Goal: Task Accomplishment & Management: Complete application form

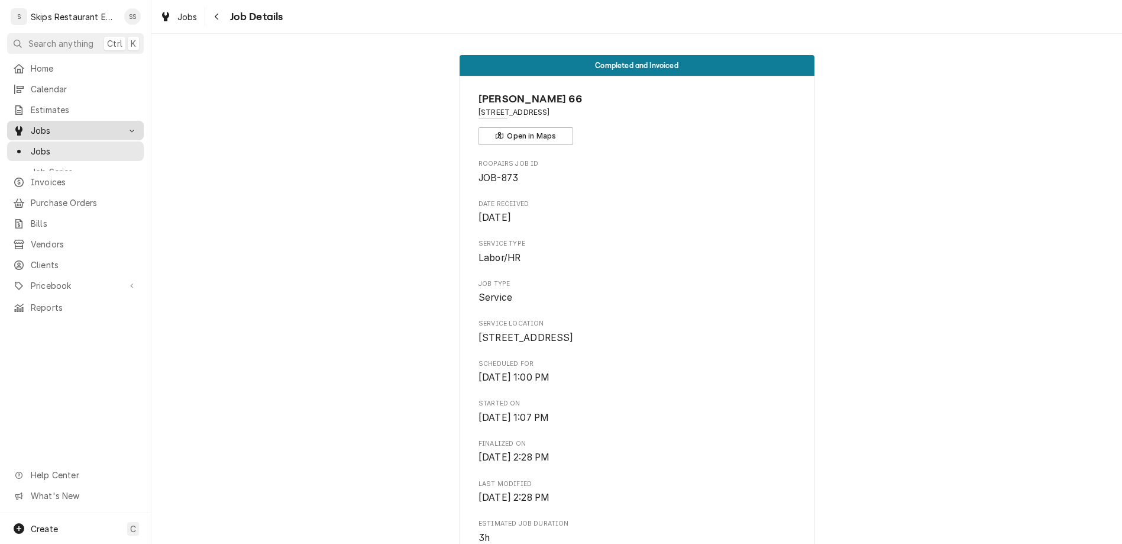
click at [43, 124] on span "Jobs" at bounding box center [75, 130] width 89 height 12
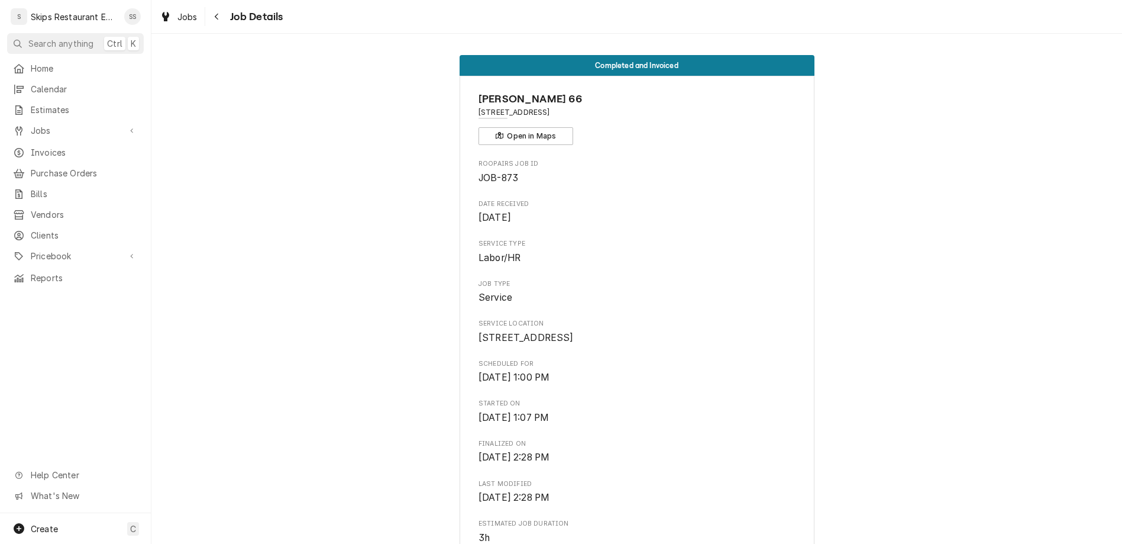
click at [38, 104] on div "Home Calendar Estimates Jobs Jobs Job Series Invoices Purchase Orders Bills Ven…" at bounding box center [75, 173] width 151 height 229
click at [39, 124] on span "Jobs" at bounding box center [75, 130] width 89 height 12
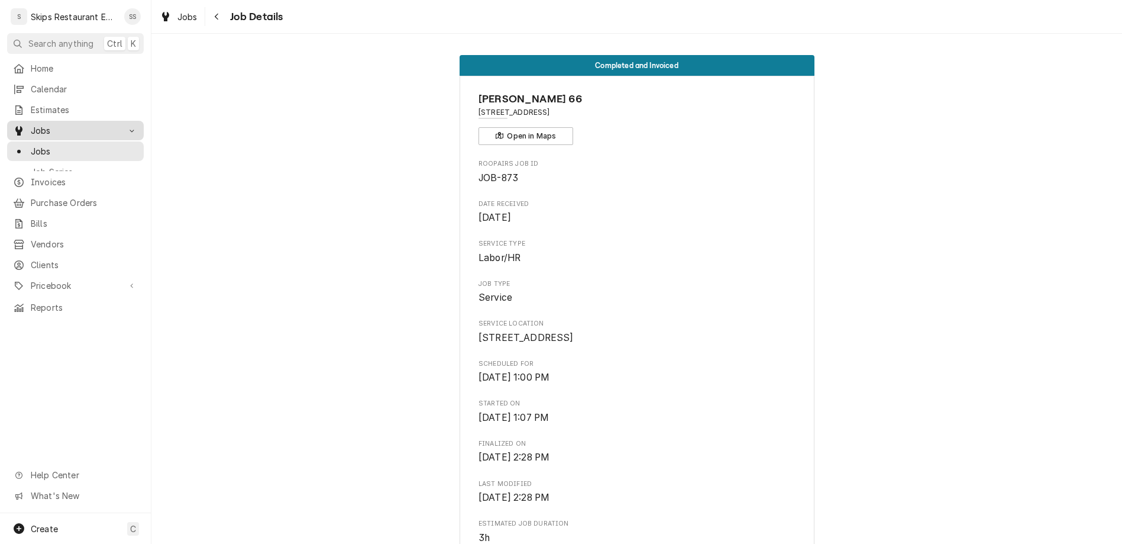
click at [34, 145] on span "Jobs" at bounding box center [84, 151] width 107 height 12
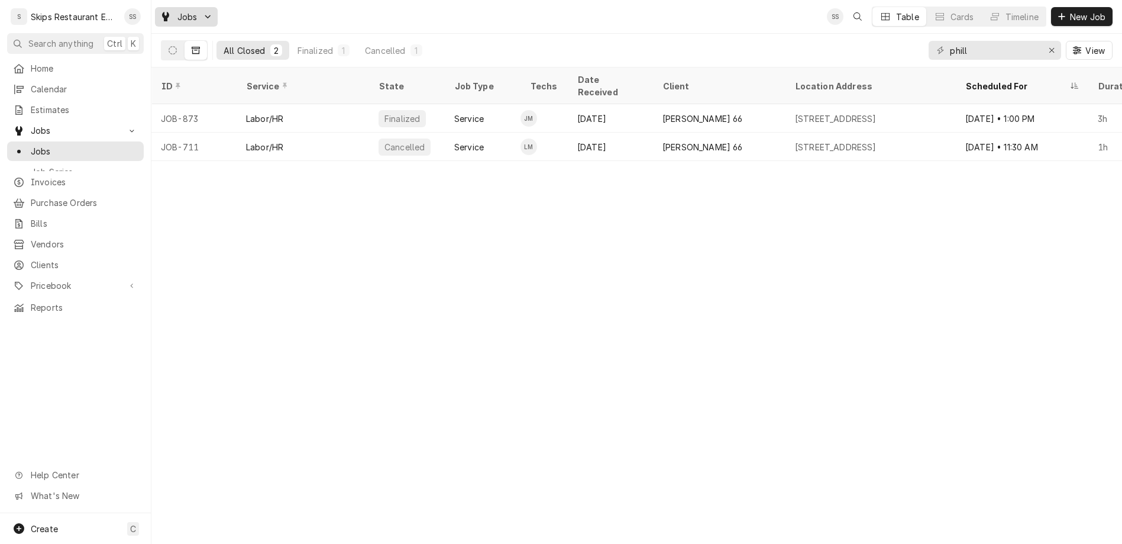
click at [157, 14] on div "Jobs" at bounding box center [186, 16] width 58 height 15
click at [159, 27] on div "Jobs" at bounding box center [173, 36] width 105 height 20
click at [1034, 41] on input "phill" at bounding box center [994, 50] width 89 height 19
type input "p"
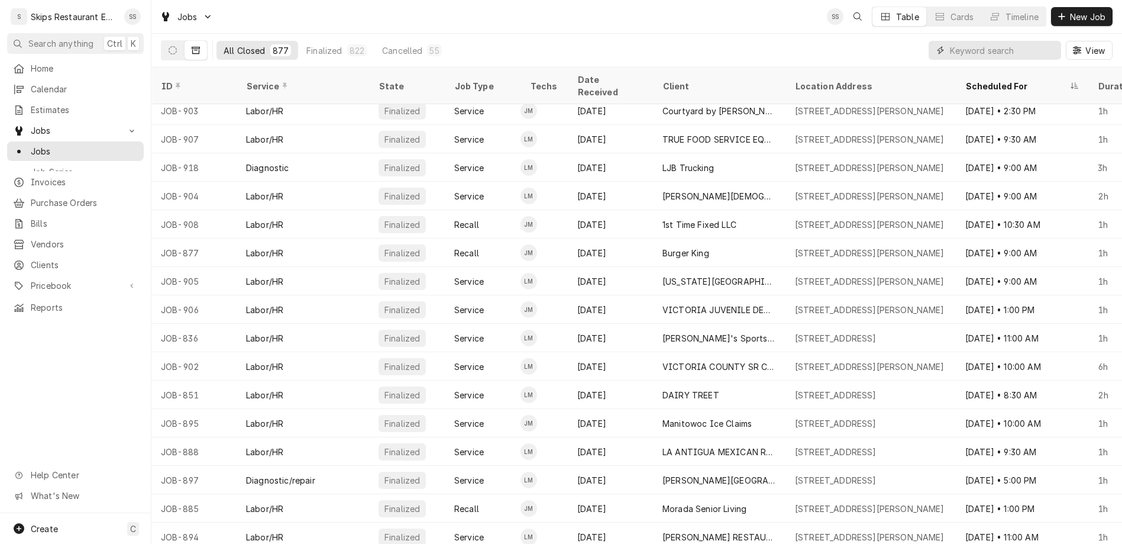
scroll to position [1039, 0]
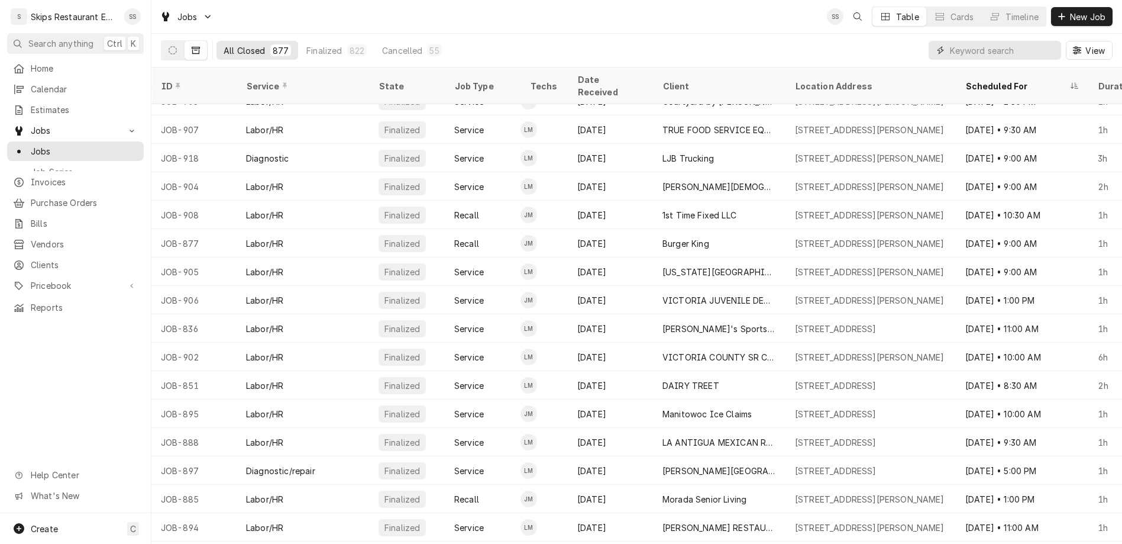
click at [1010, 41] on input "Dynamic Content Wrapper" at bounding box center [1002, 50] width 105 height 19
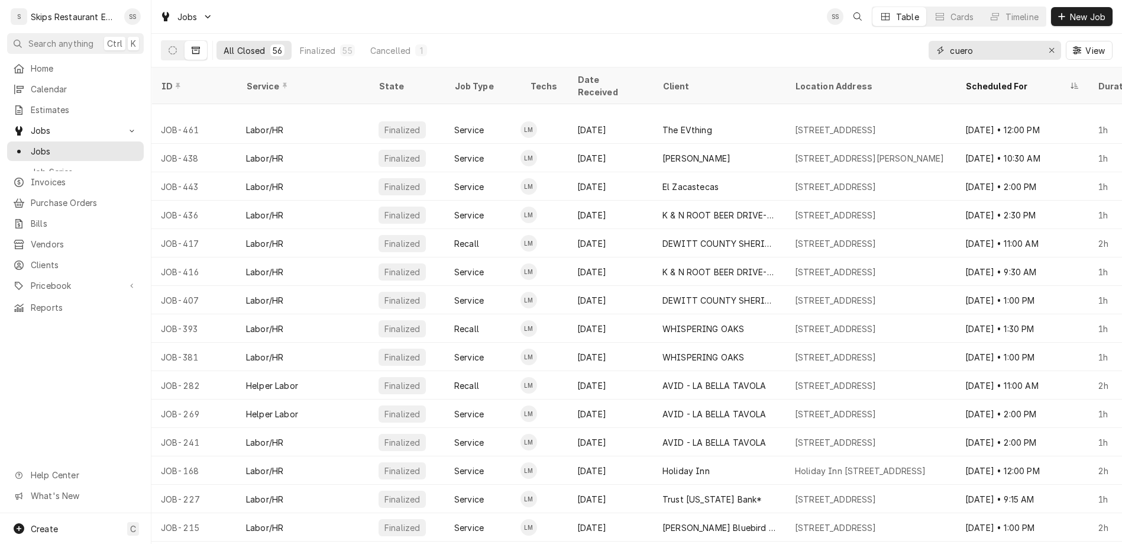
scroll to position [755, 0]
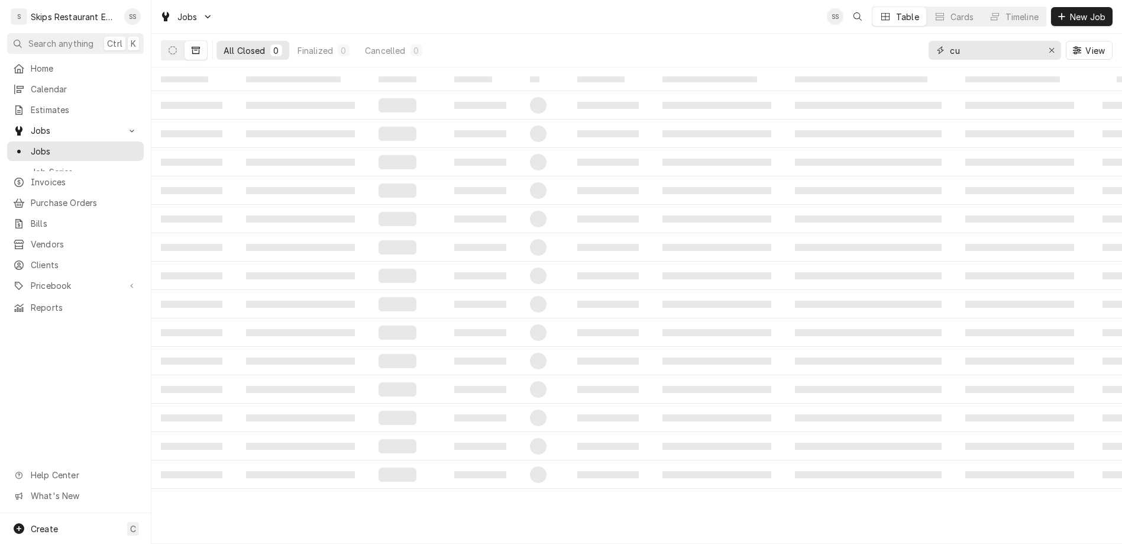
type input "c"
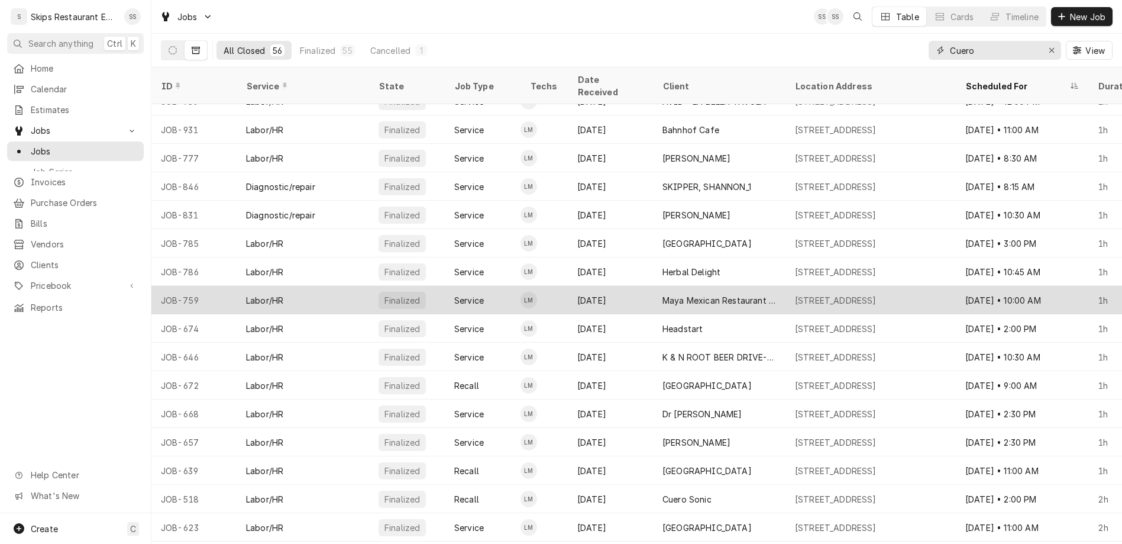
scroll to position [0, 0]
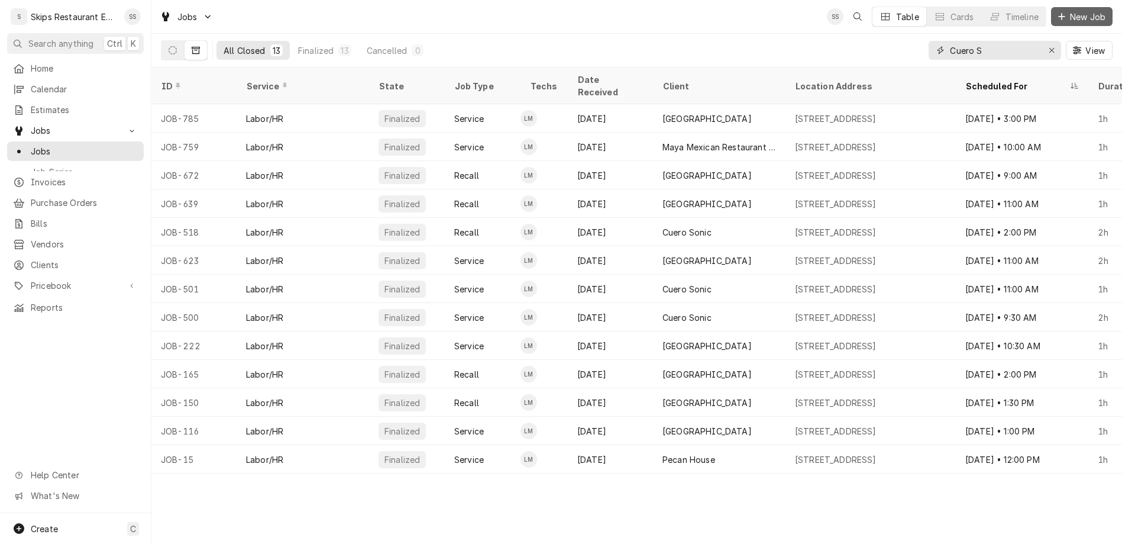
type input "Cuero S"
click at [1081, 12] on span "New Job" at bounding box center [1088, 17] width 40 height 12
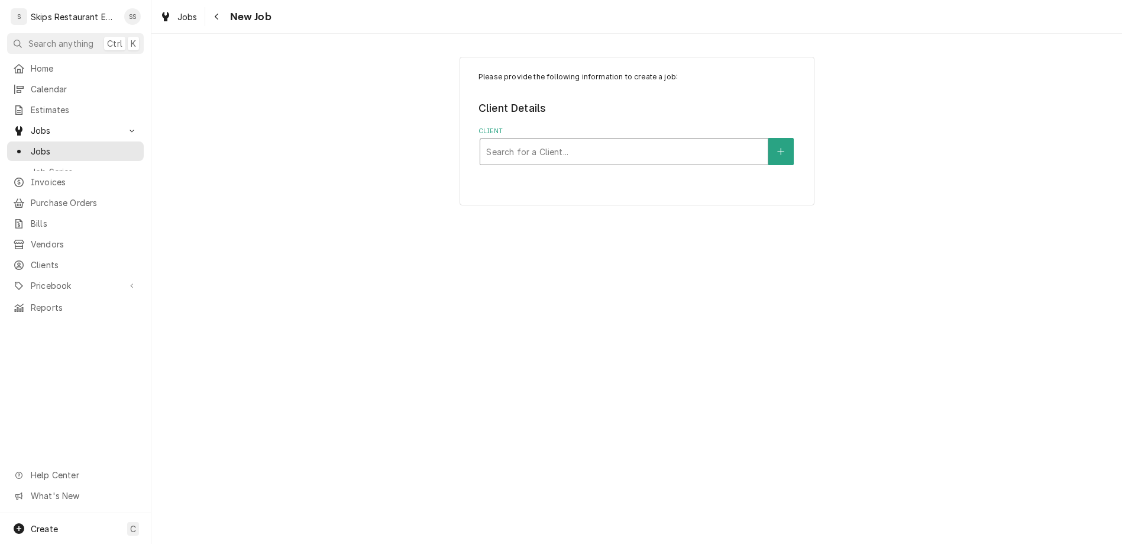
click at [541, 141] on div "Client" at bounding box center [624, 151] width 276 height 21
type input "cuero se"
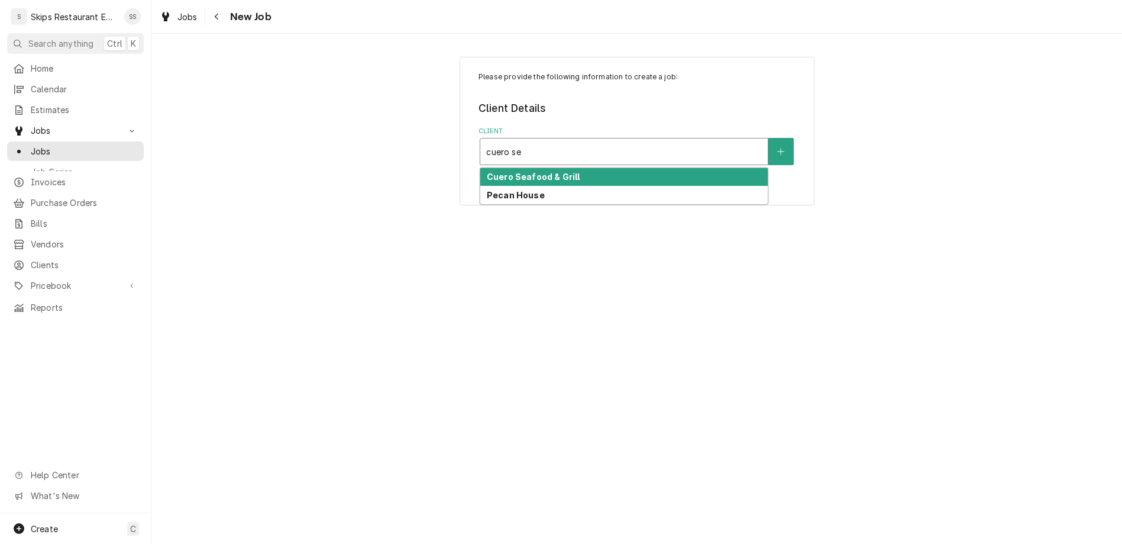
click at [533, 172] on strong "Cuero Seafood & Grill" at bounding box center [533, 177] width 93 height 10
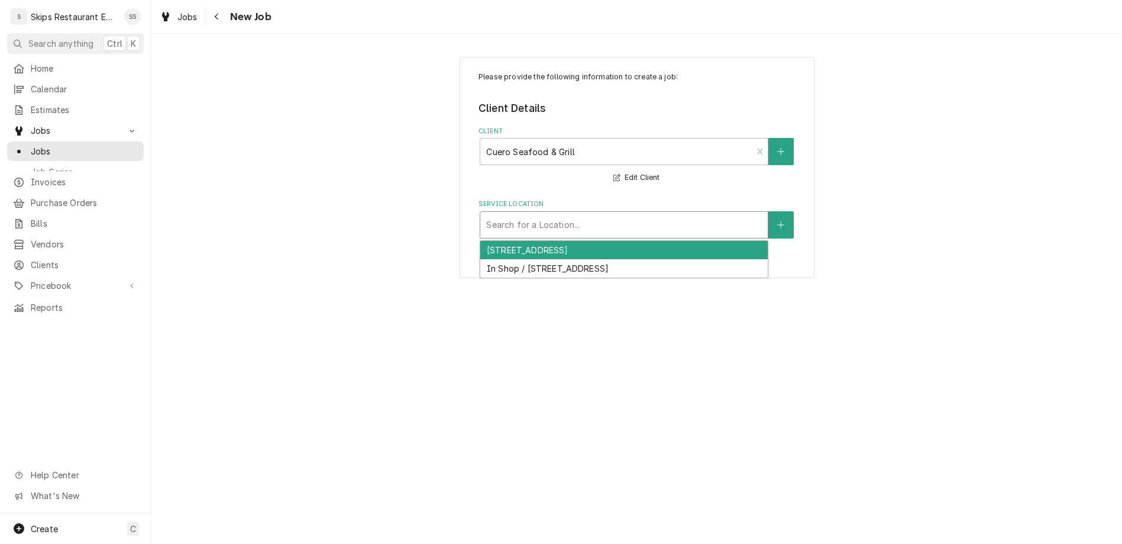
click at [587, 214] on div "Service Location" at bounding box center [624, 224] width 276 height 21
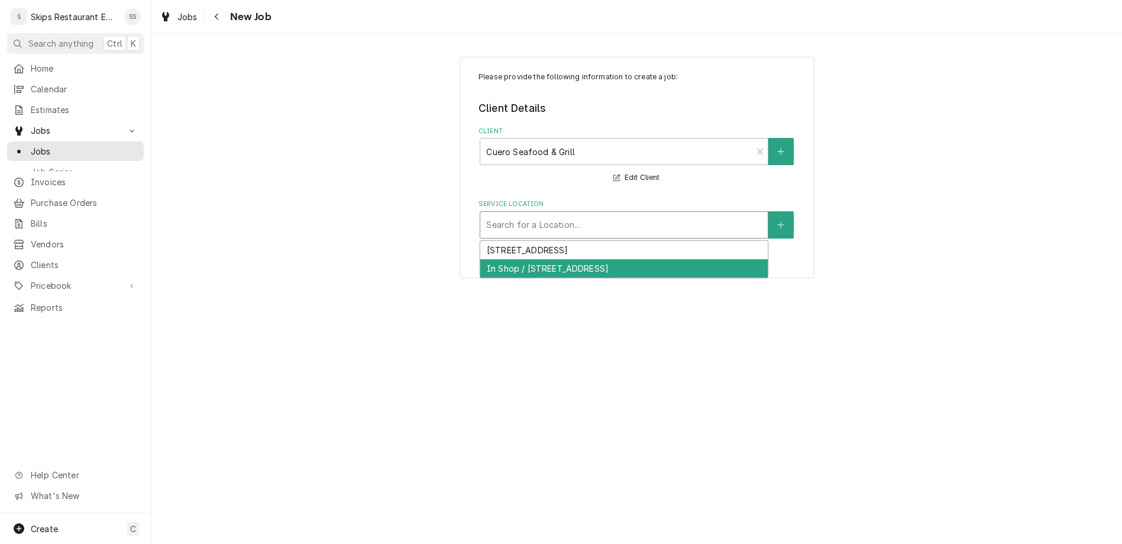
click at [560, 259] on div "In Shop / 1604 Houston Hwy 1604 Houston Hwy, VICTORIA, TX 77901" at bounding box center [623, 268] width 287 height 18
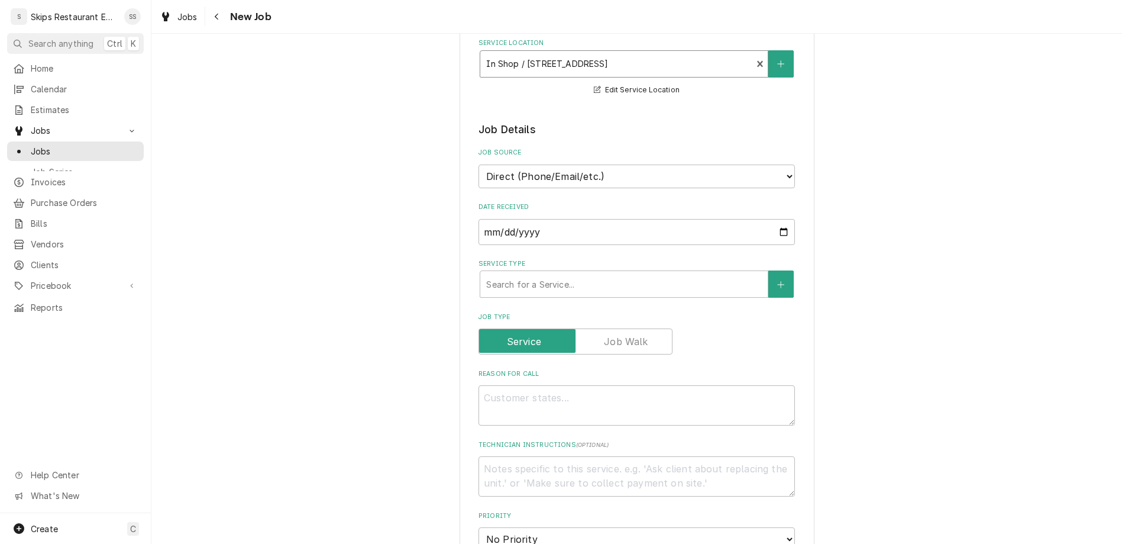
scroll to position [185, 0]
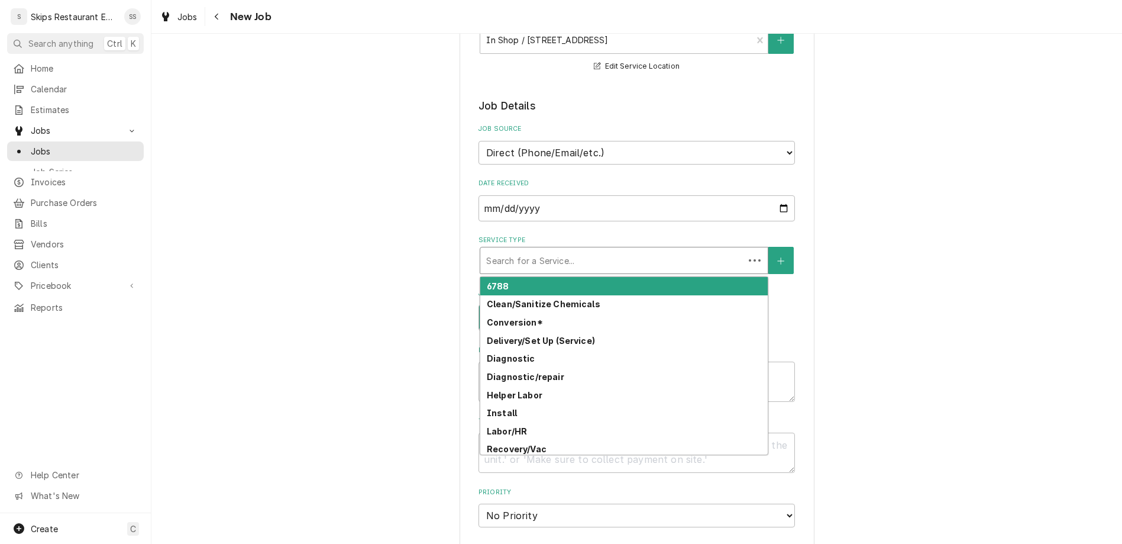
click at [632, 250] on div "Service Type" at bounding box center [612, 260] width 252 height 21
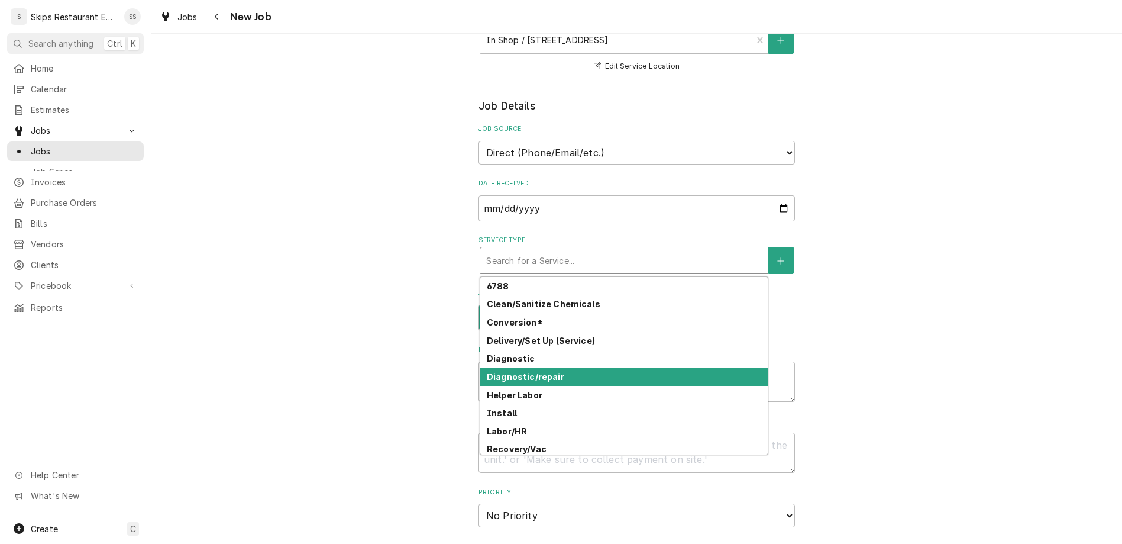
click at [574, 367] on div "Diagnostic/repair" at bounding box center [623, 376] width 287 height 18
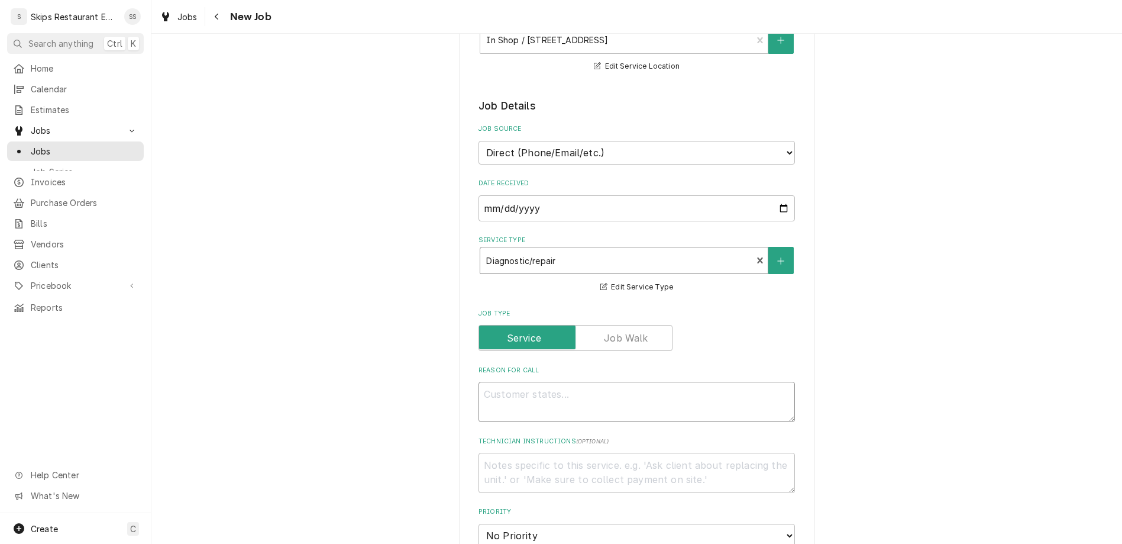
click at [541, 381] on textarea "Reason For Call" at bounding box center [636, 401] width 316 height 40
type textarea "x"
type textarea "l"
type textarea "x"
type textarea "lo"
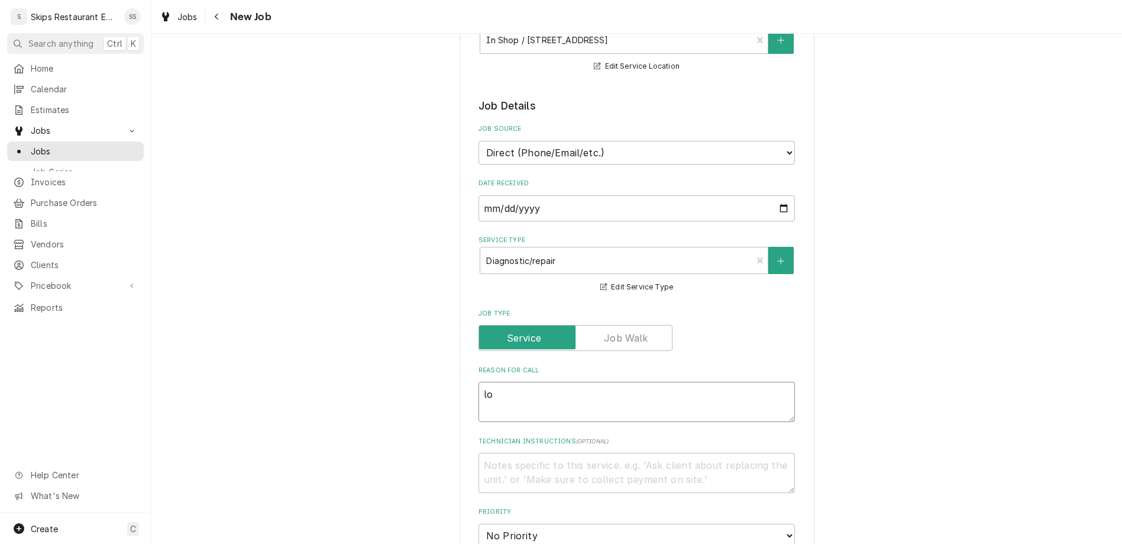
type textarea "x"
type textarea "lon"
type textarea "x"
type textarea "long"
type textarea "x"
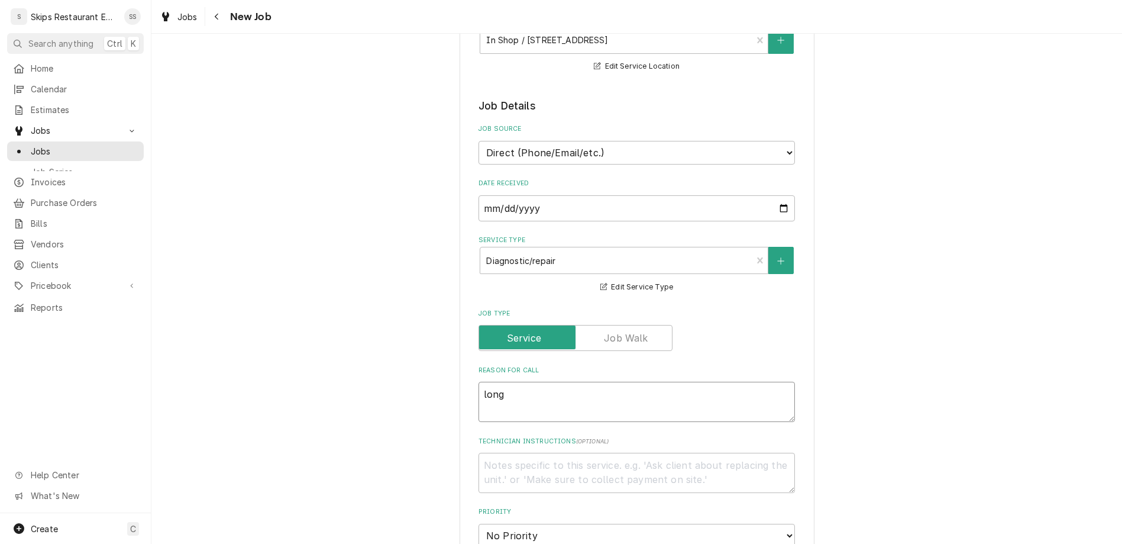
type textarea "long"
type textarea "x"
type textarea "long f"
type textarea "x"
type textarea "long fr"
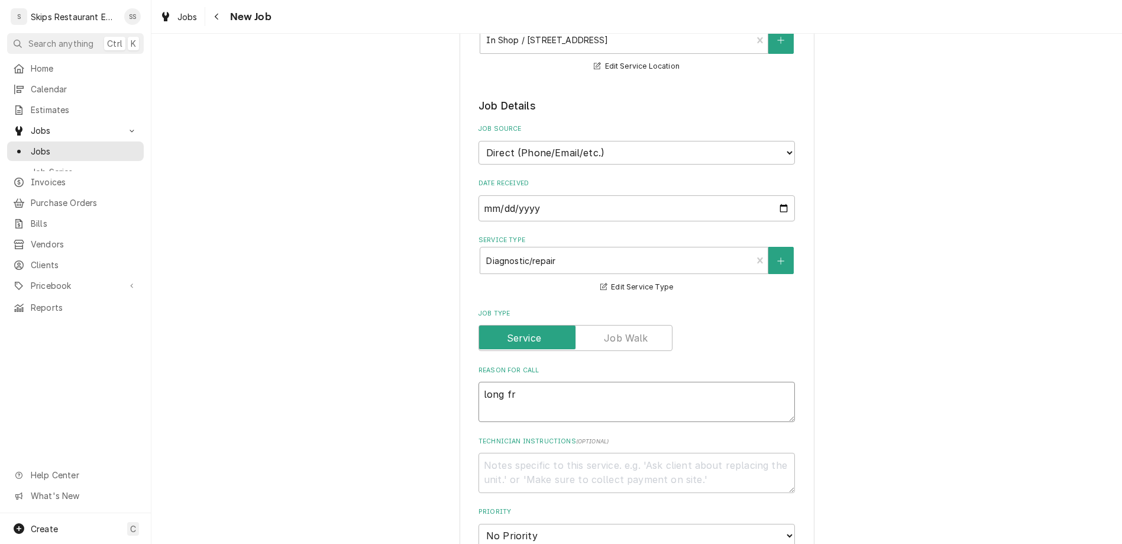
type textarea "x"
type textarea "long fre"
type textarea "x"
type textarea "long free"
type textarea "x"
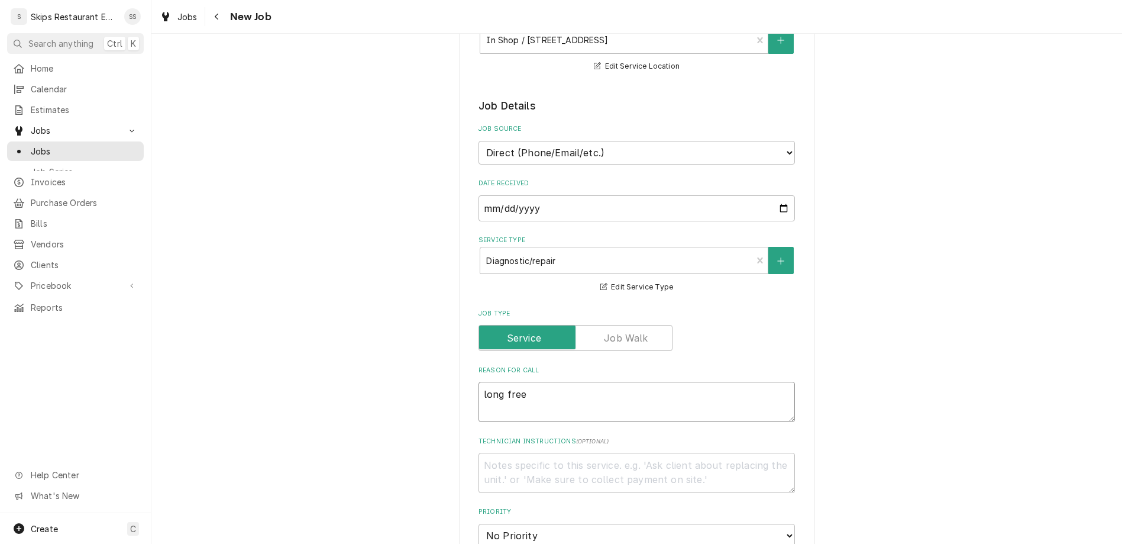
type textarea "long freez"
type textarea "x"
type textarea "long freeze"
type textarea "x"
type textarea "long freeze"
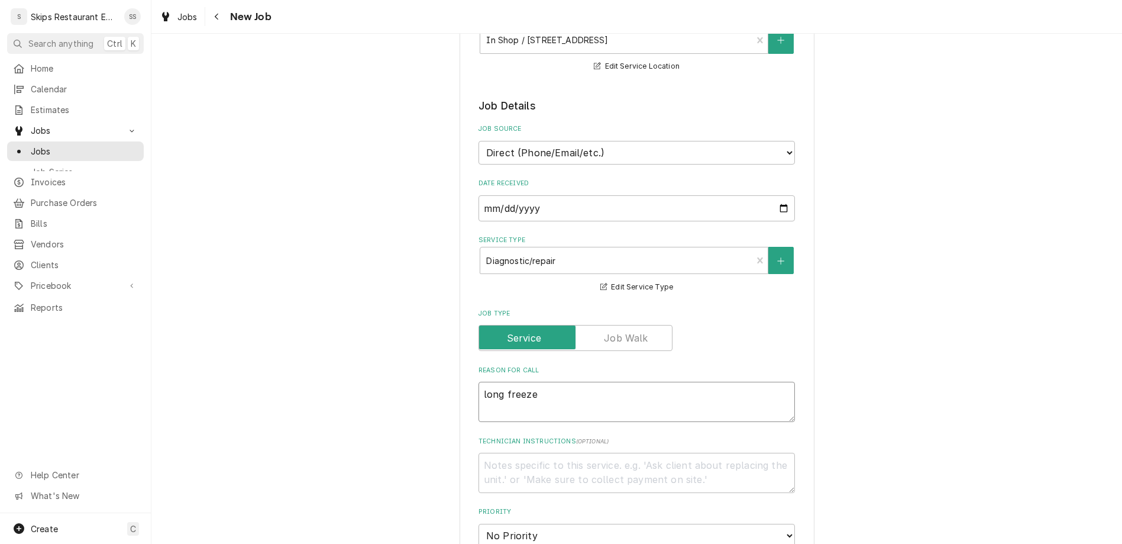
type textarea "x"
type textarea "long freeze e"
type textarea "x"
type textarea "long freeze er"
type textarea "x"
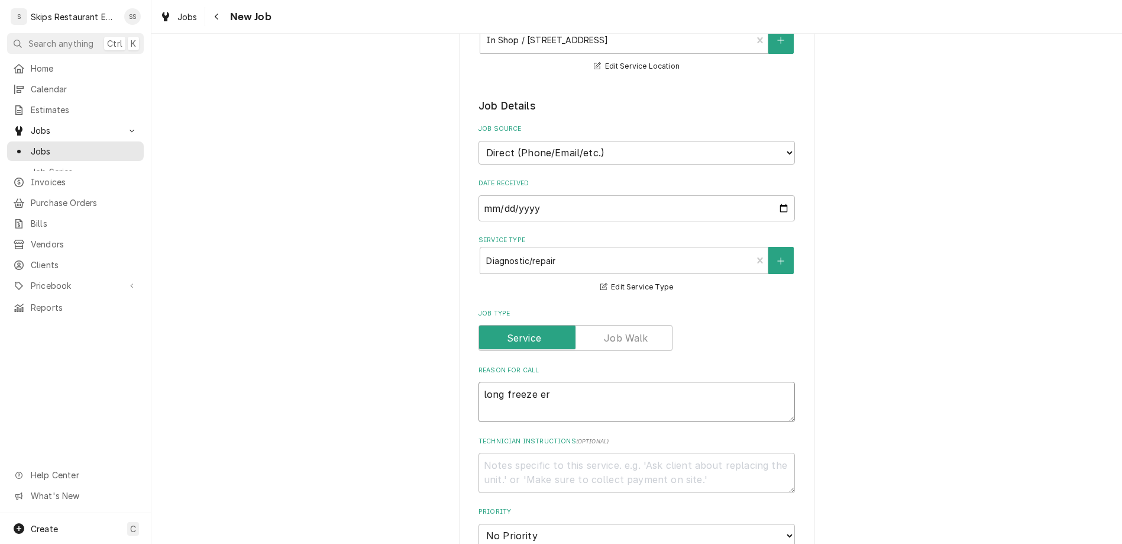
type textarea "long freeze err"
type textarea "x"
type textarea "long freeze erro"
type textarea "x"
type textarea "long freeze error"
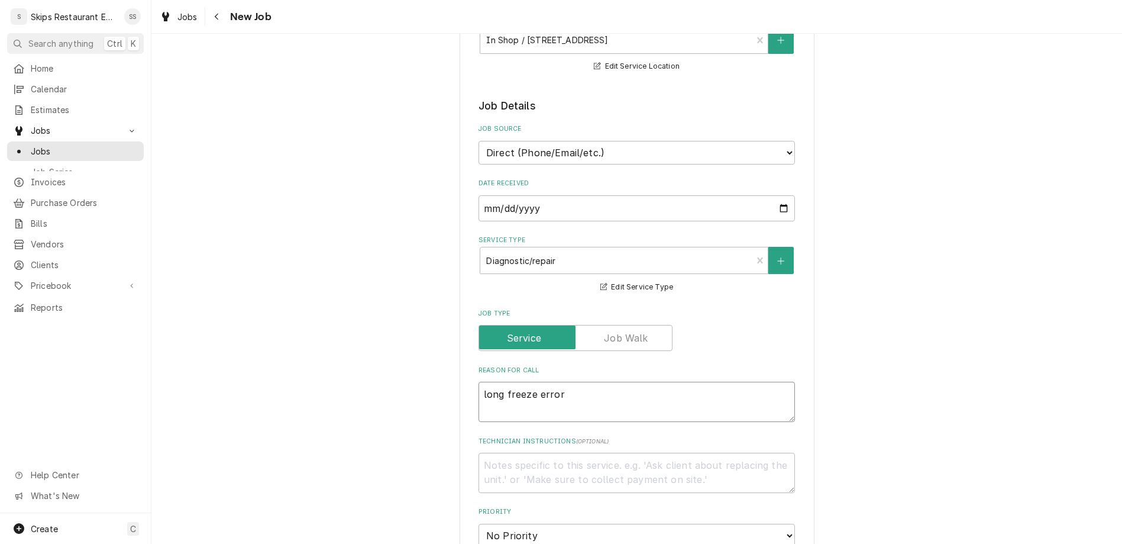
type textarea "x"
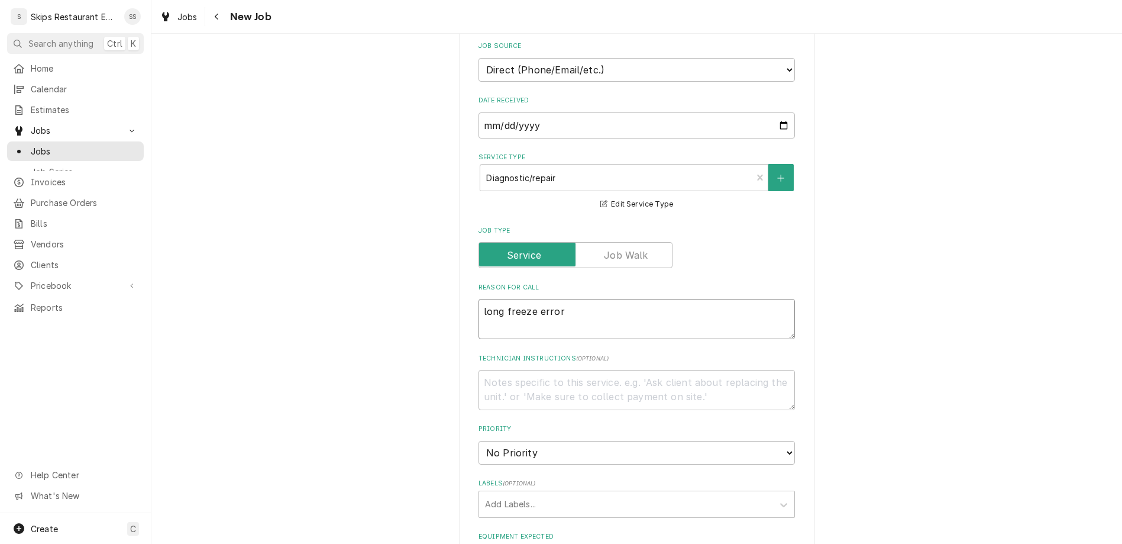
scroll to position [323, 0]
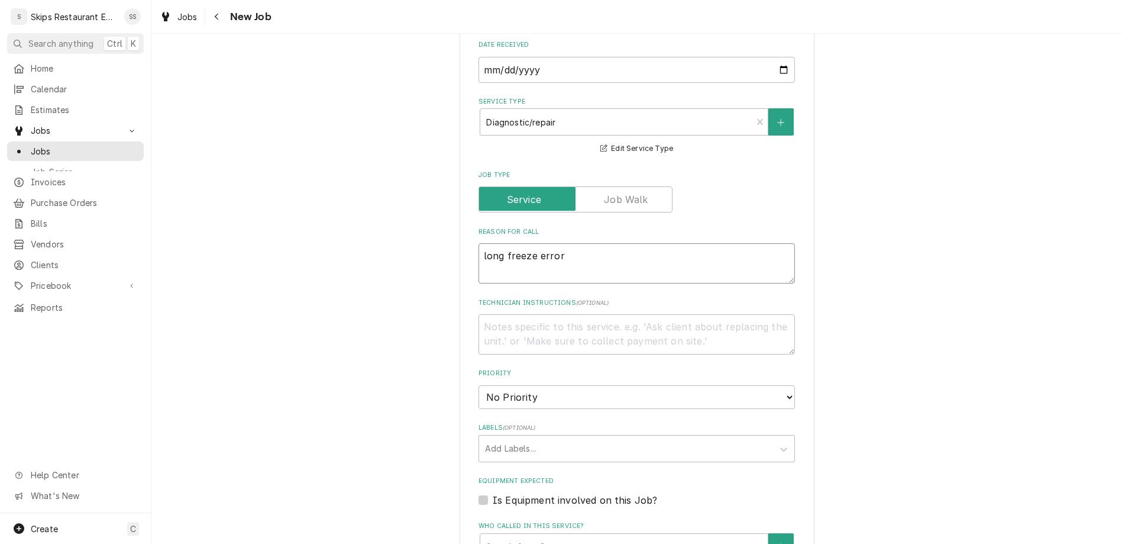
type textarea "long freeze error"
click at [478, 385] on select "No Priority Urgent High Medium Low" at bounding box center [636, 397] width 316 height 24
click at [584, 385] on select "No Priority Urgent High Medium Low" at bounding box center [636, 397] width 316 height 24
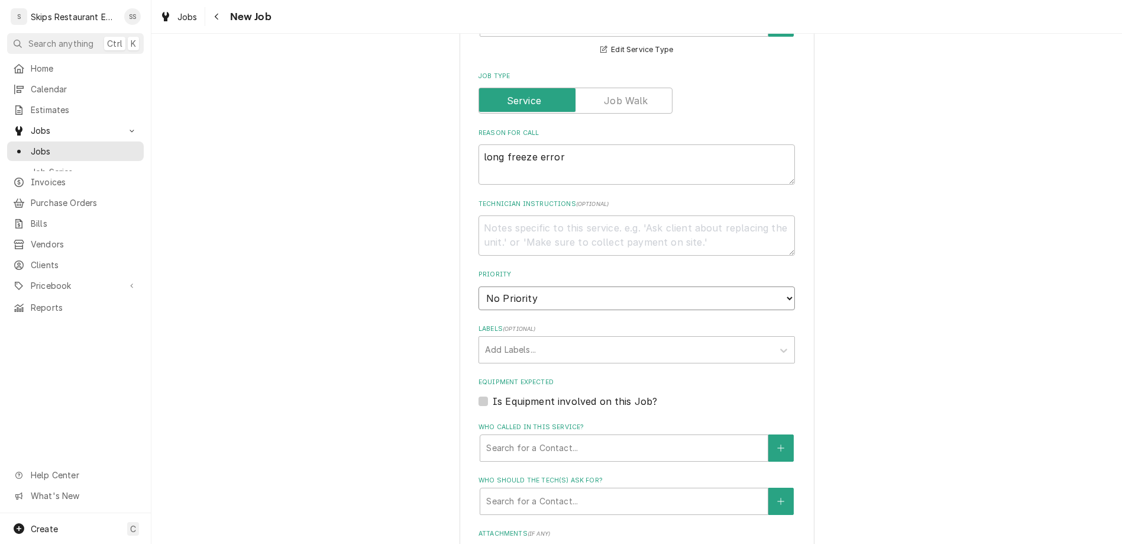
scroll to position [435, 0]
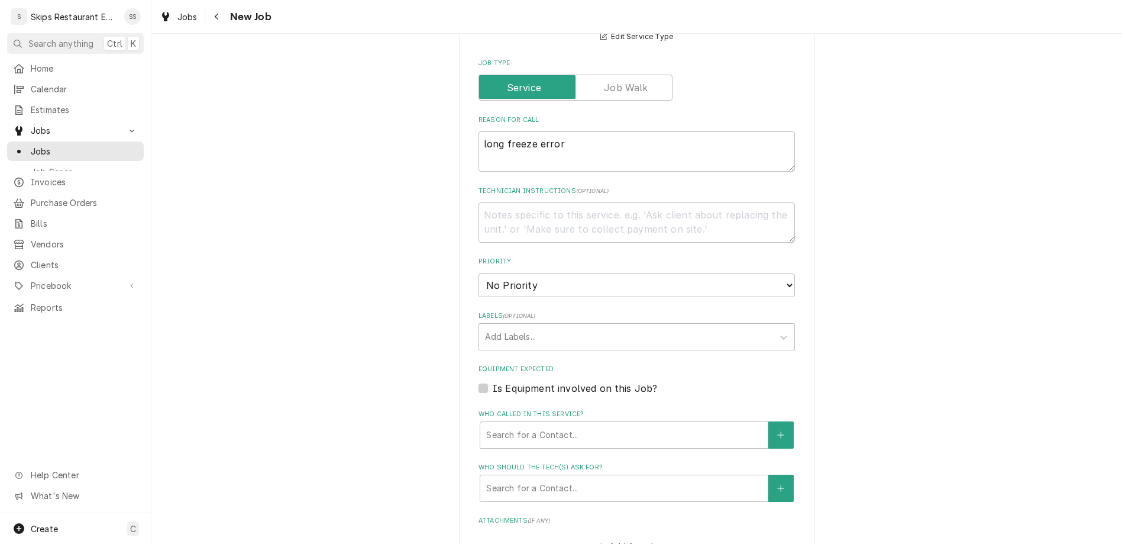
click at [497, 381] on label "Is Equipment involved on this Job?" at bounding box center [575, 388] width 164 height 14
click at [497, 381] on input "Equipment Expected" at bounding box center [651, 394] width 316 height 26
checkbox input "true"
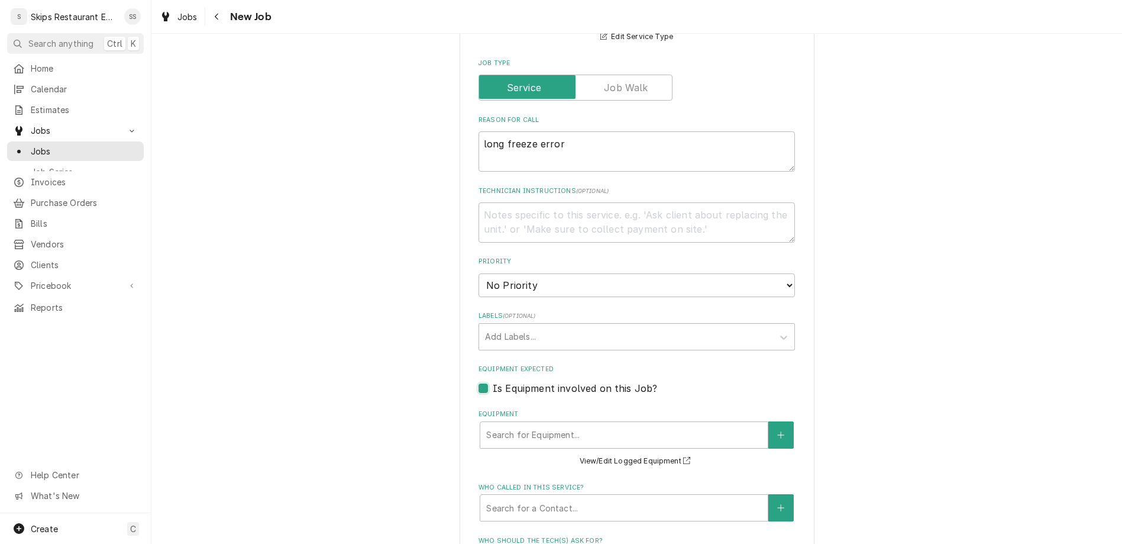
type textarea "x"
click at [548, 422] on div "Search for Equipment..." at bounding box center [623, 435] width 287 height 26
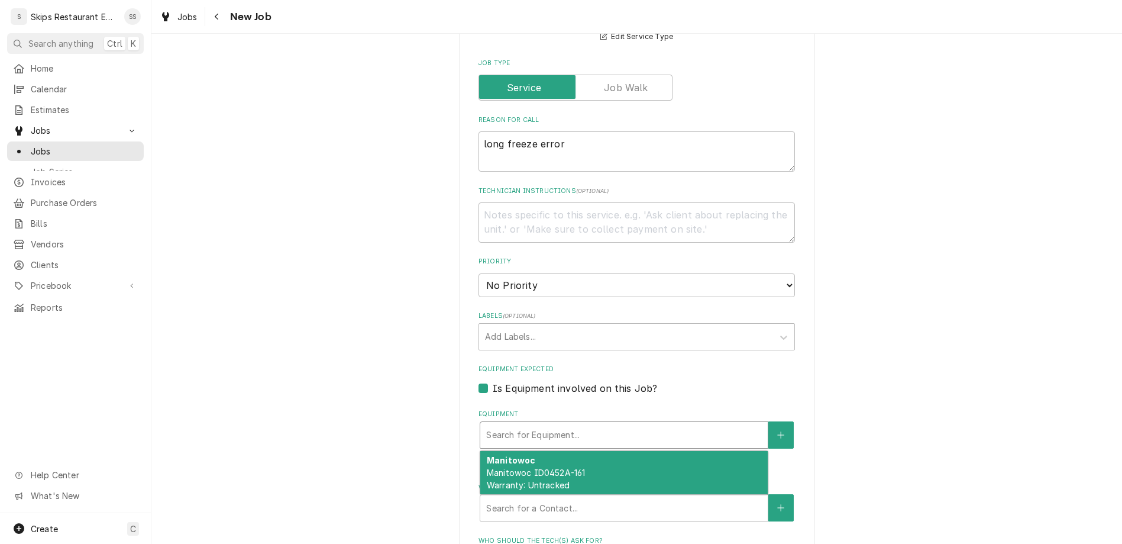
click at [771, 287] on div "Please provide the following information to create a job: Client Details Client…" at bounding box center [636, 253] width 971 height 1285
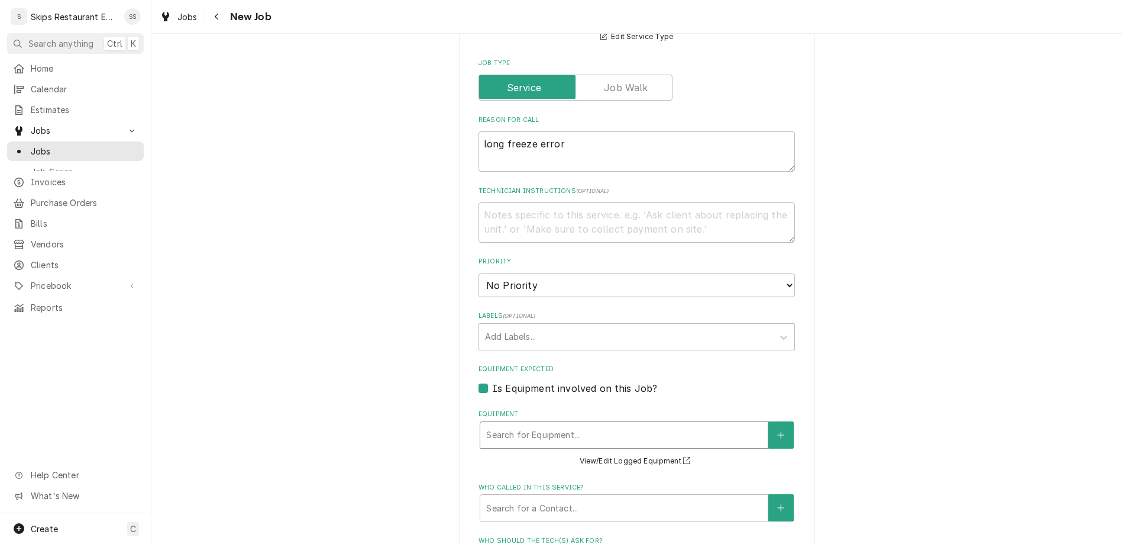
click at [657, 424] on div "Equipment" at bounding box center [624, 434] width 276 height 21
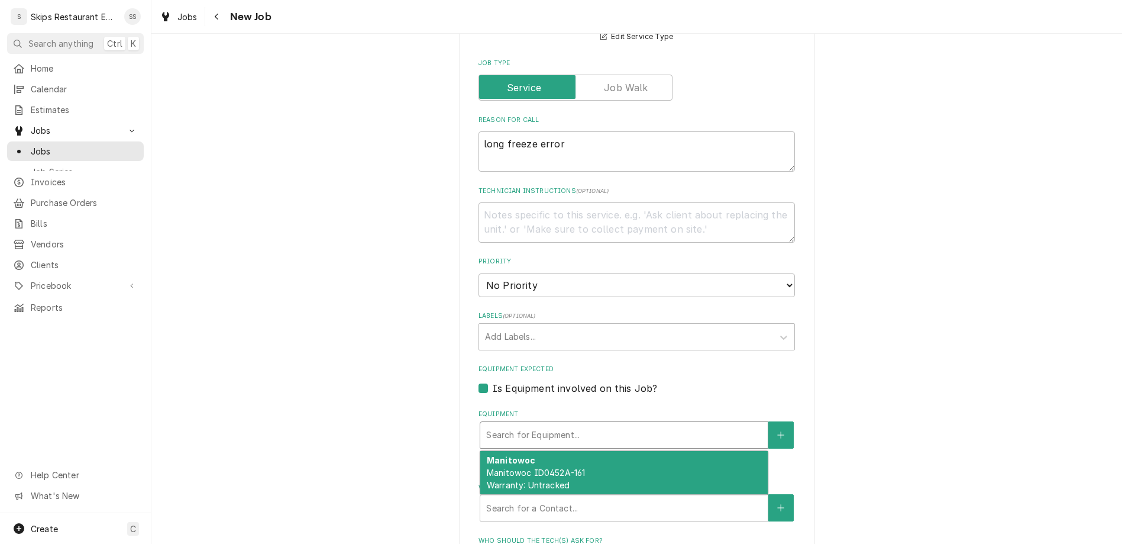
click at [804, 264] on div "Please provide the following information to create a job: Client Details Client…" at bounding box center [636, 253] width 971 height 1285
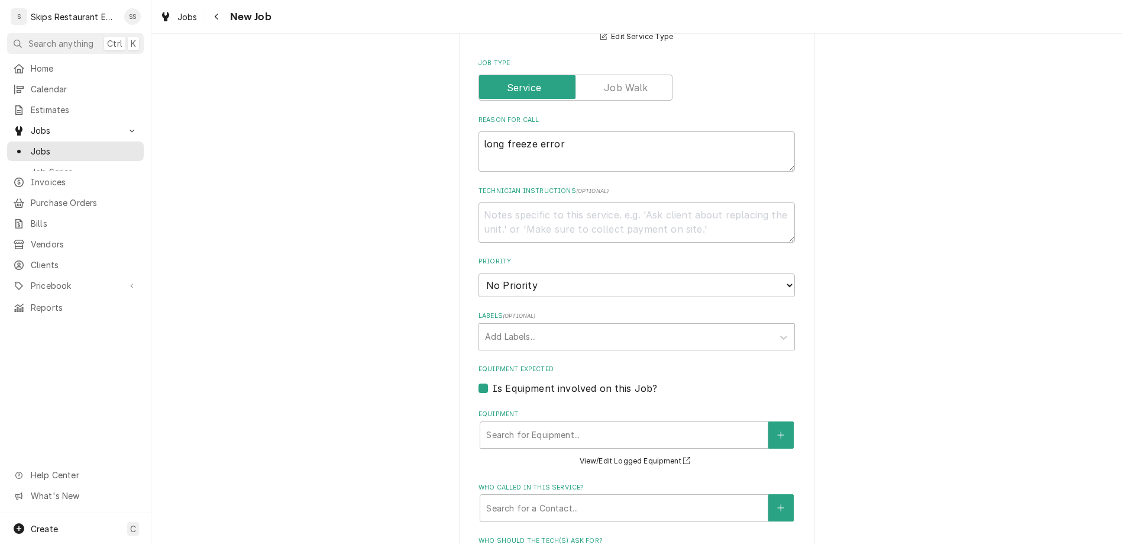
click at [497, 381] on label "Is Equipment involved on this Job?" at bounding box center [575, 388] width 164 height 14
click at [497, 381] on input "Equipment Expected" at bounding box center [651, 394] width 316 height 26
checkbox input "false"
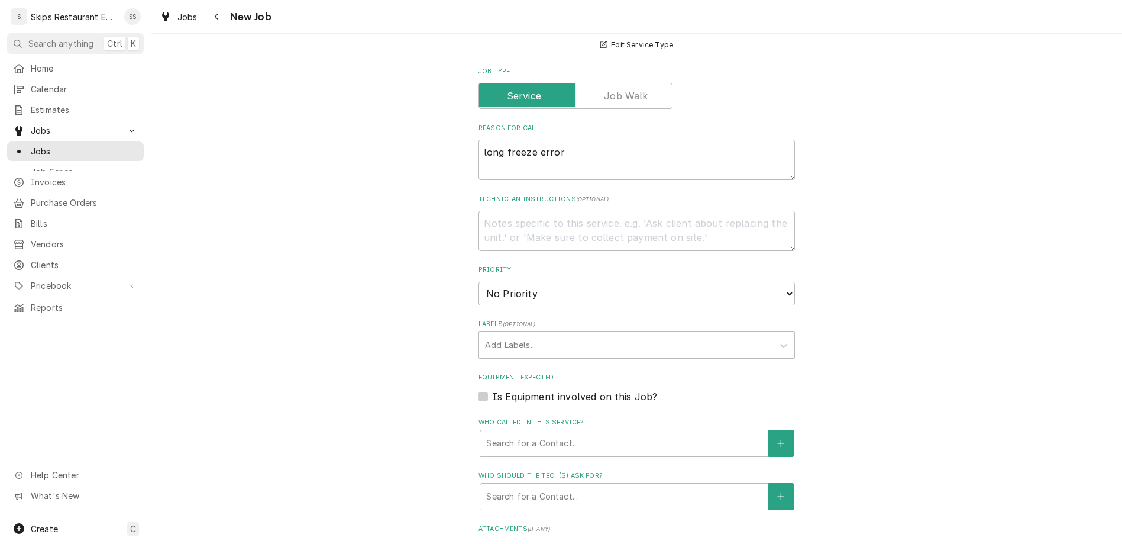
type textarea "x"
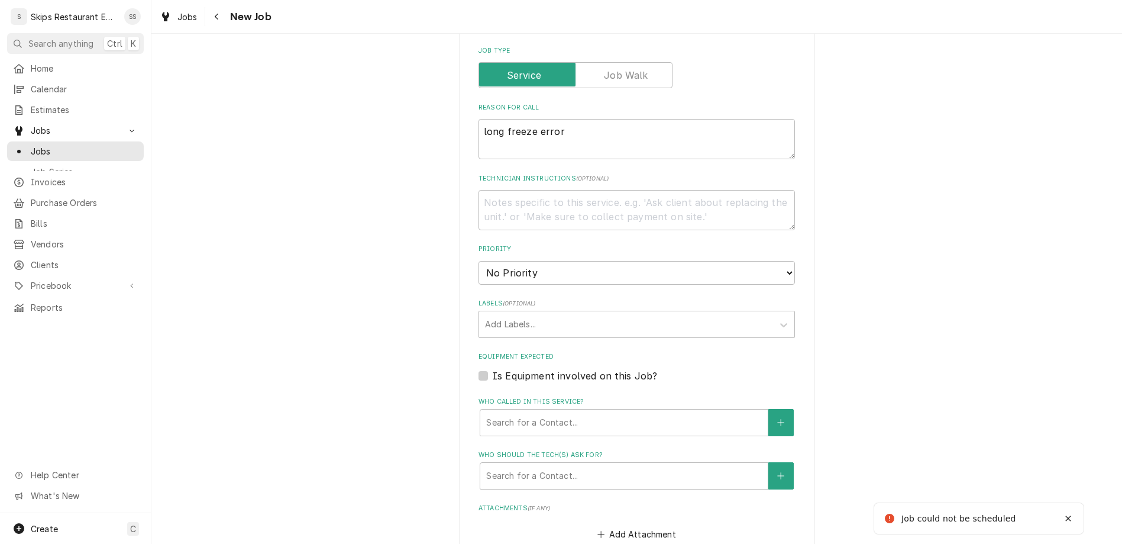
scroll to position [455, 0]
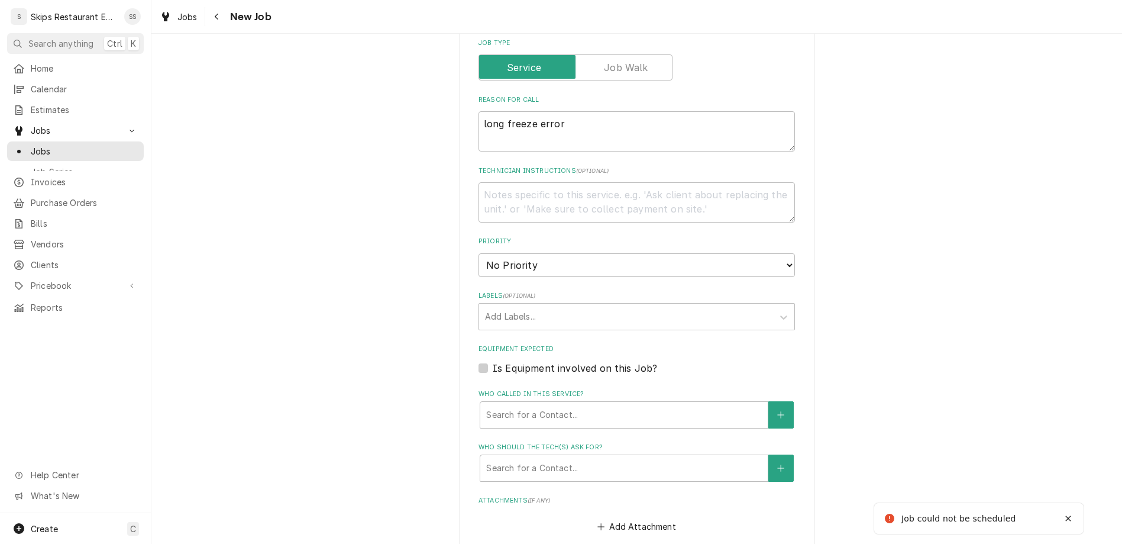
type input "2025-09-30"
type textarea "x"
select select "15:00:00"
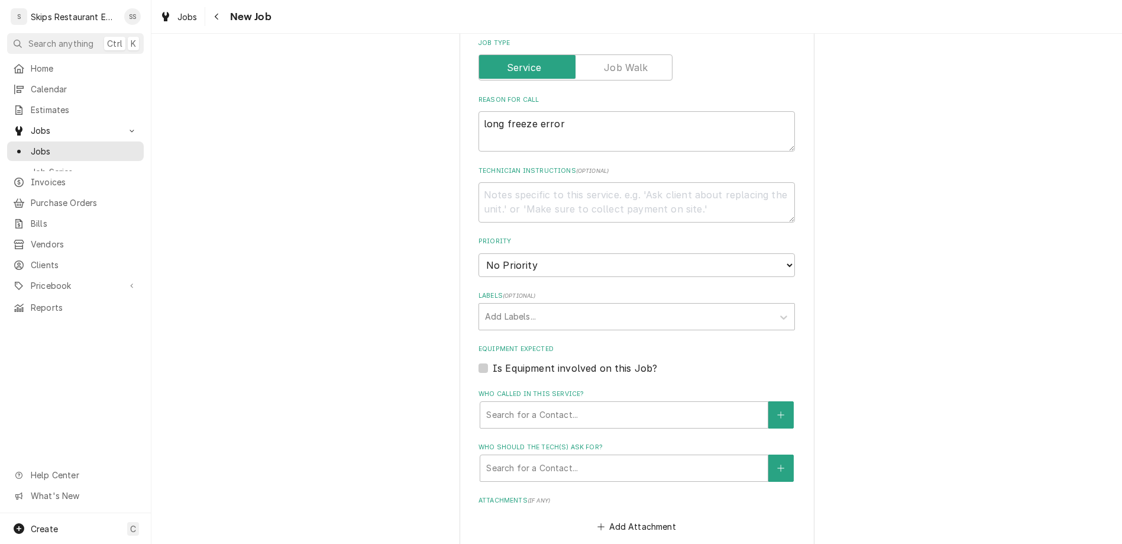
click option "3:00 PM" at bounding box center [0, 0] width 0 height 0
click at [809, 368] on div "Please provide the following information to create a job: Client Details Client…" at bounding box center [636, 228] width 971 height 1275
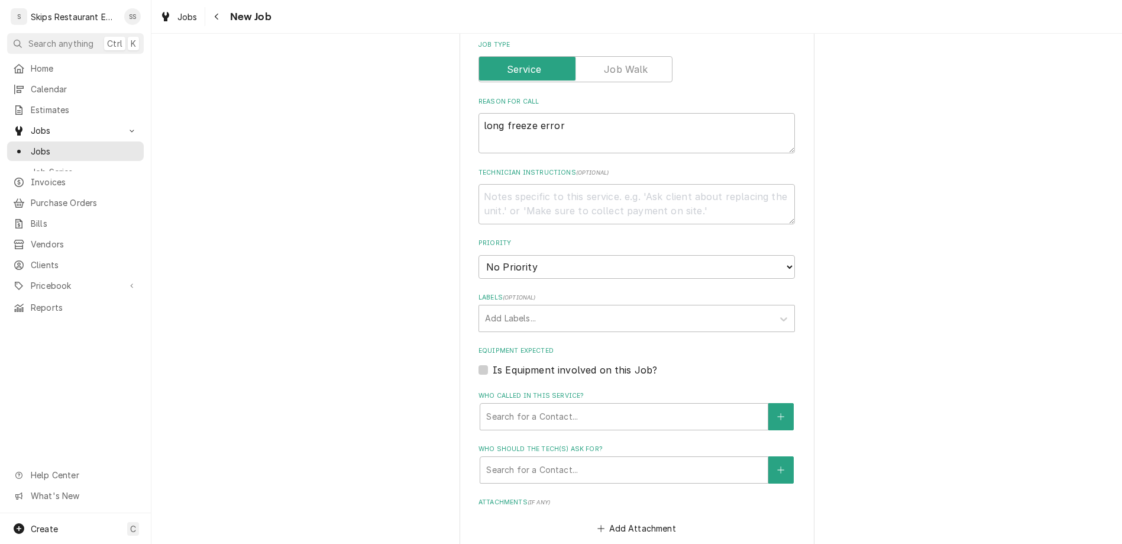
type textarea "x"
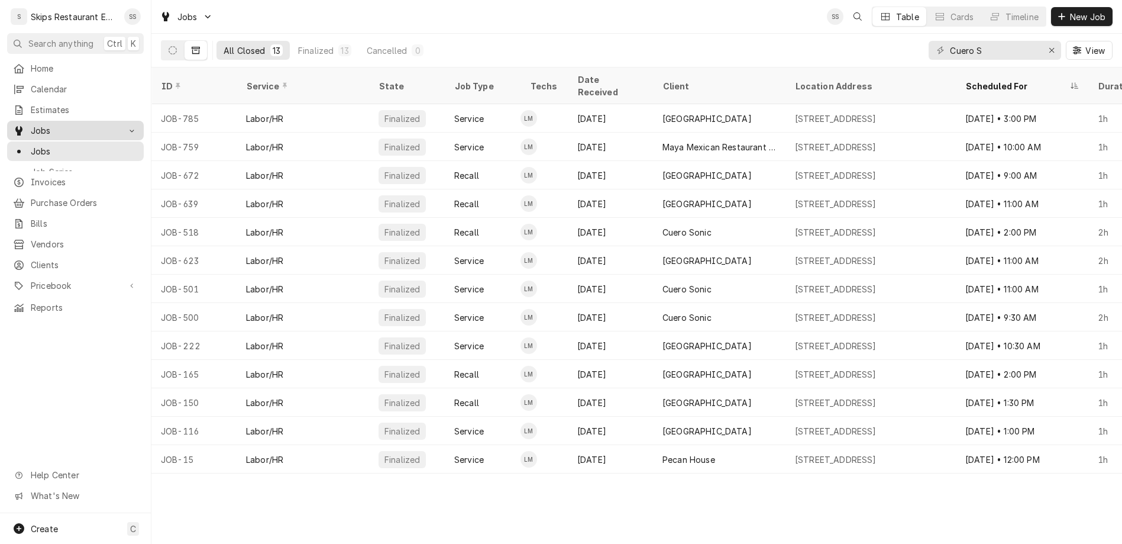
click at [31, 124] on span "Jobs" at bounding box center [75, 130] width 89 height 12
click at [1022, 41] on input "Cuero S" at bounding box center [994, 50] width 89 height 19
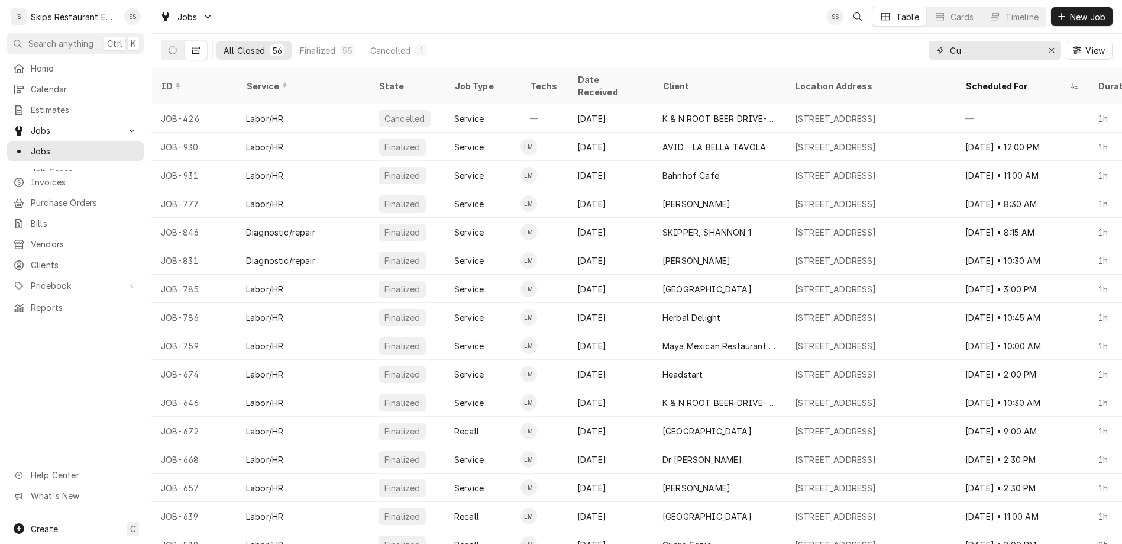
type input "C"
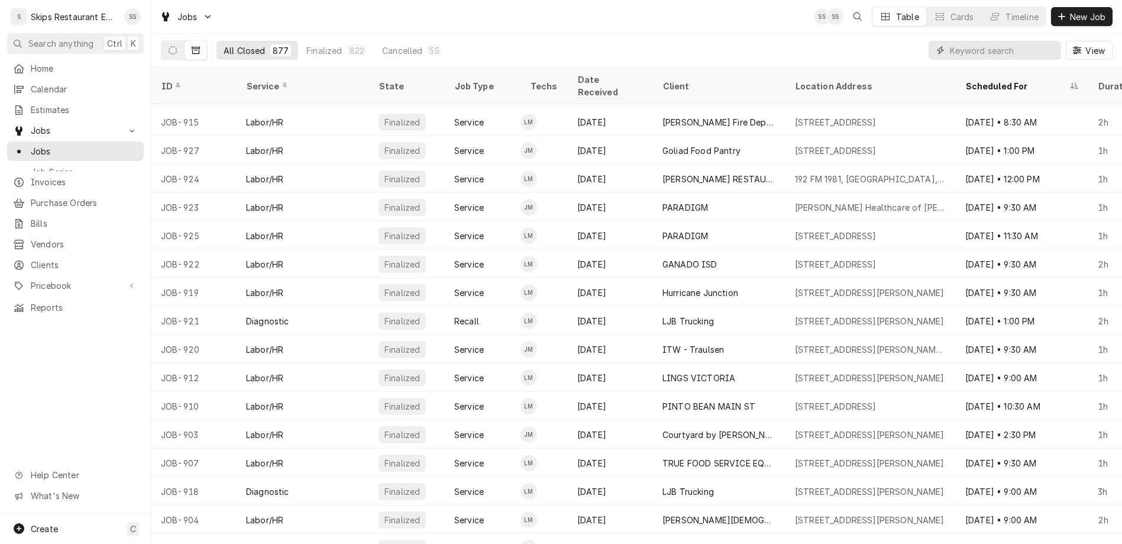
scroll to position [784, 0]
